Goal: Task Accomplishment & Management: Use online tool/utility

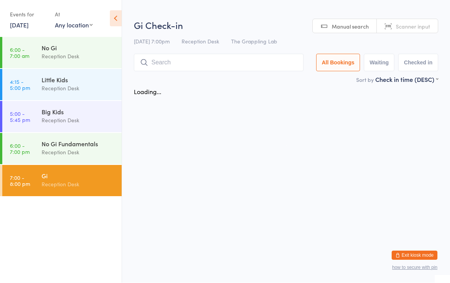
click at [178, 68] on input "search" at bounding box center [219, 63] width 170 height 18
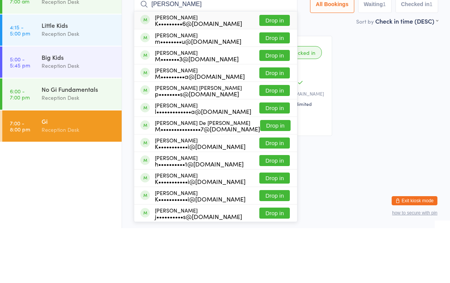
type input "[PERSON_NAME]"
click at [268, 70] on button "Drop in" at bounding box center [274, 75] width 30 height 11
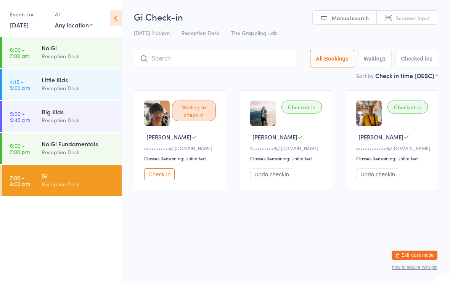
click at [254, 63] on input "search" at bounding box center [216, 59] width 164 height 18
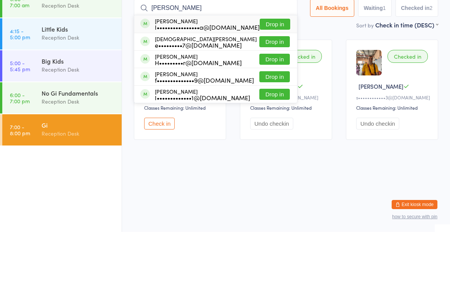
type input "[PERSON_NAME]"
click at [266, 70] on button "Drop in" at bounding box center [275, 75] width 30 height 11
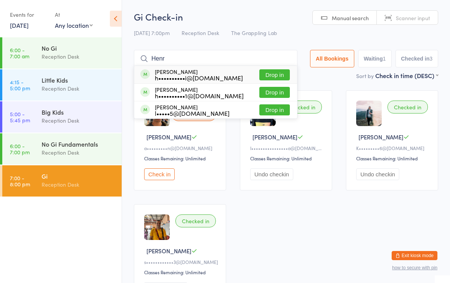
type input "Henr"
click at [270, 96] on button "Drop in" at bounding box center [274, 92] width 30 height 11
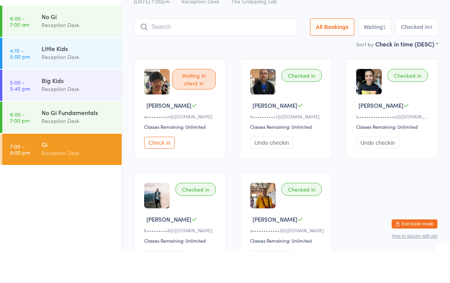
click at [75, 148] on div "Reception Desk" at bounding box center [79, 152] width 74 height 9
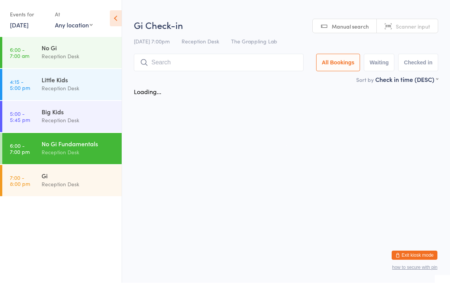
scroll to position [0, 0]
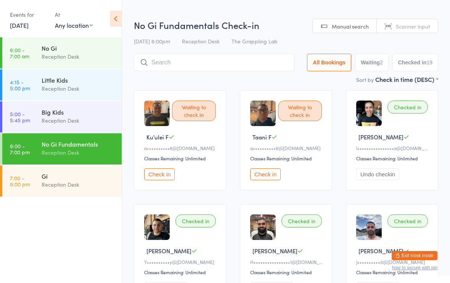
click at [203, 66] on input "search" at bounding box center [214, 63] width 160 height 18
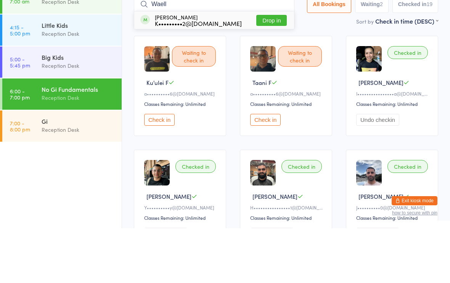
type input "Waell"
click at [197, 75] on div "K•••••••••2@[DOMAIN_NAME]" at bounding box center [198, 78] width 87 height 6
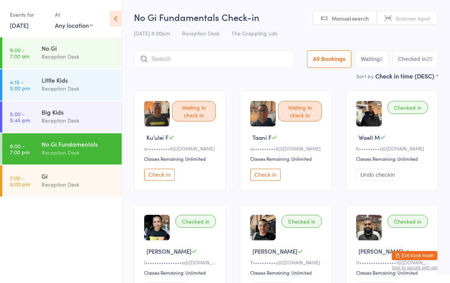
click at [73, 179] on div "Gi" at bounding box center [79, 176] width 74 height 8
